Goal: Check status: Check status

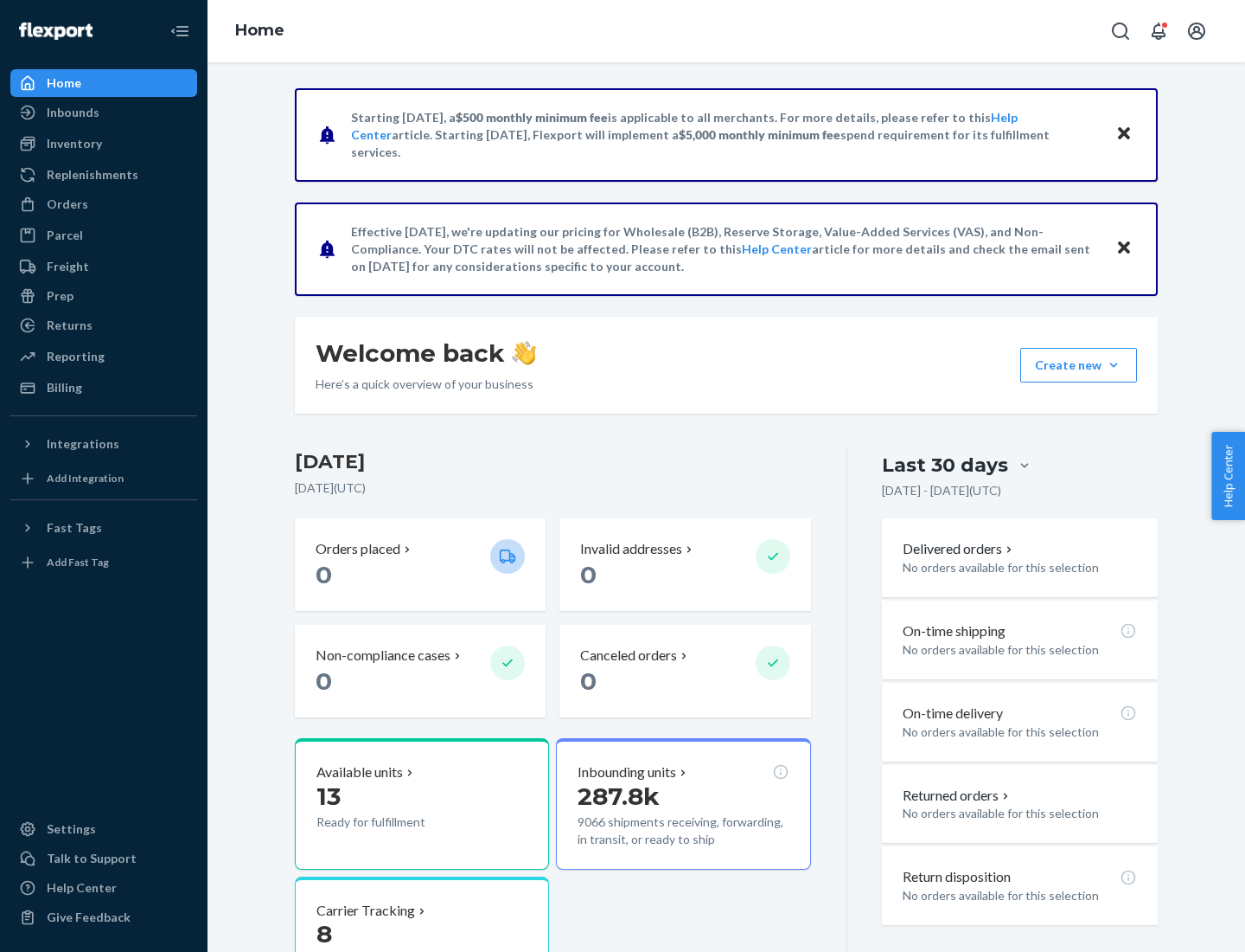
click at [1114, 365] on button "Create new Create new inbound Create new order Create new product" at bounding box center [1079, 365] width 117 height 35
click at [71, 113] on div "Inbounds" at bounding box center [72, 112] width 52 height 17
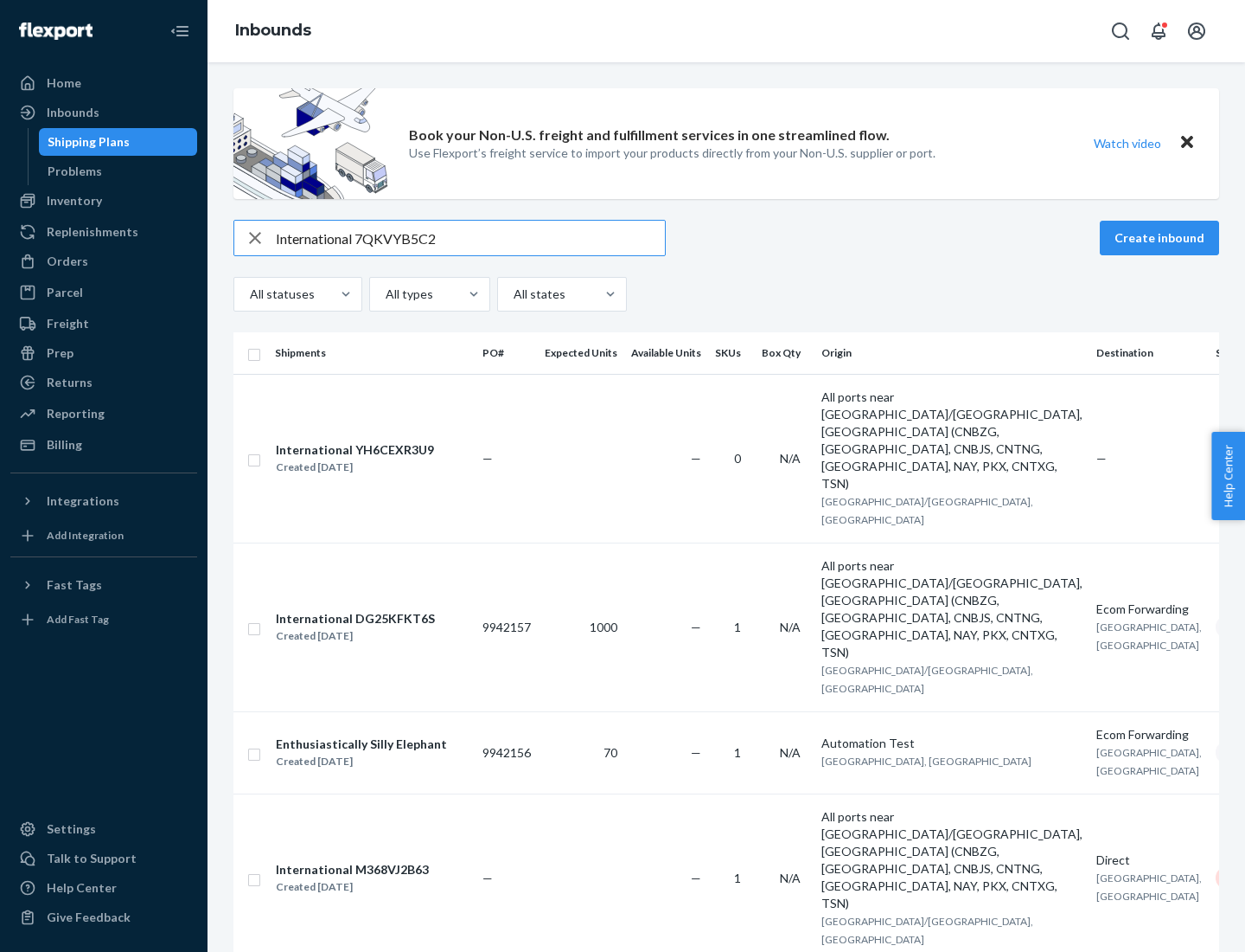
type input "International 7QKVYB5C29"
click at [383, 459] on div "Created [DATE]" at bounding box center [356, 467] width 158 height 17
